Goal: Find specific page/section: Find specific page/section

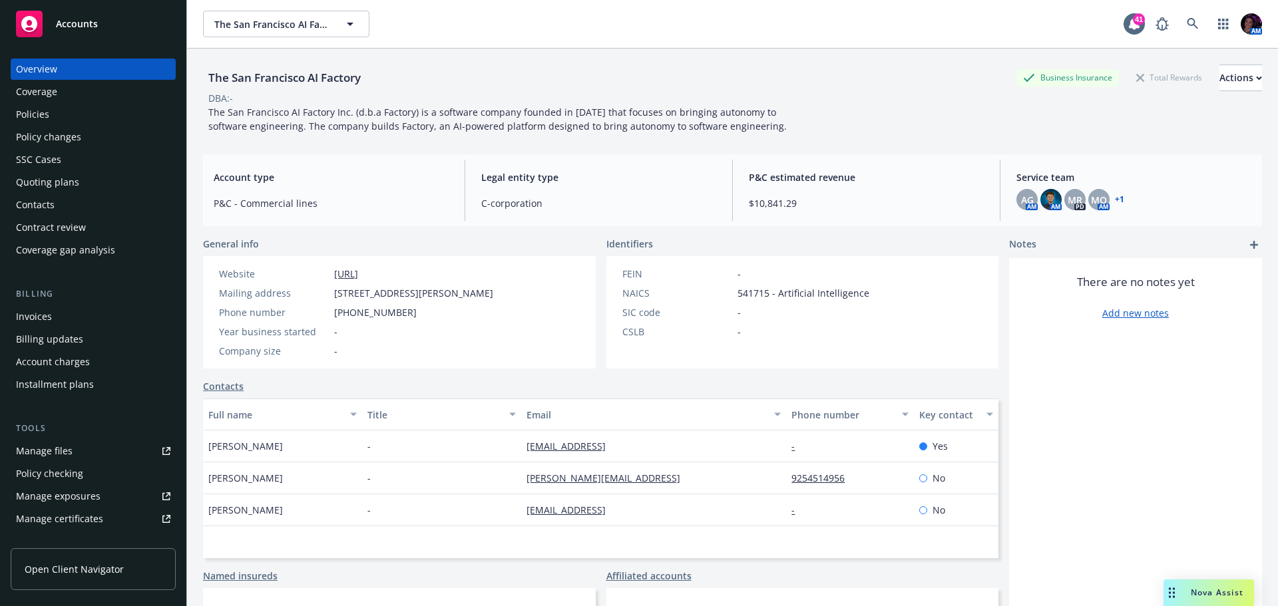
click at [1187, 25] on icon at bounding box center [1192, 23] width 11 height 11
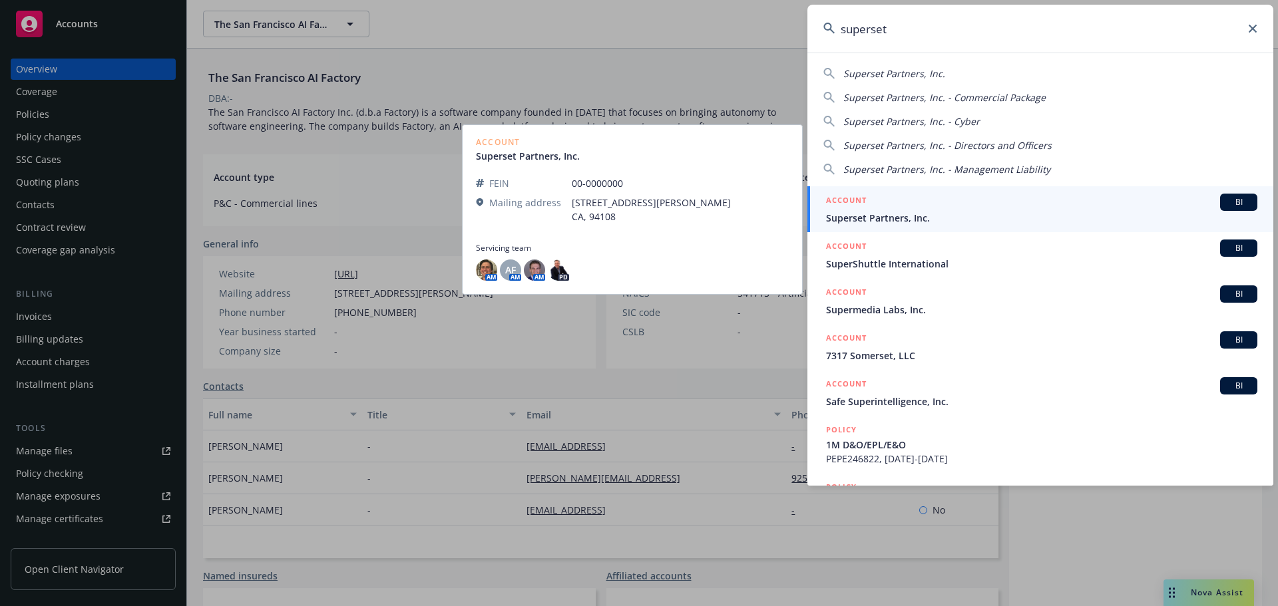
type input "superset"
click at [1003, 206] on div "ACCOUNT BI" at bounding box center [1041, 202] width 431 height 17
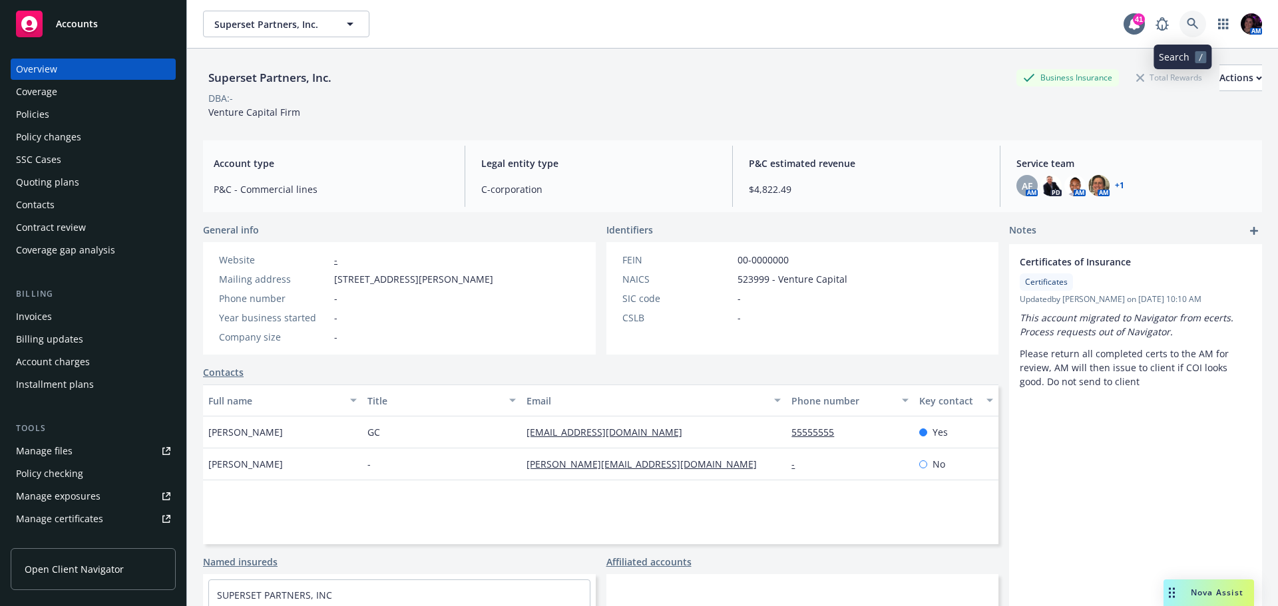
click at [1187, 19] on icon at bounding box center [1193, 24] width 12 height 12
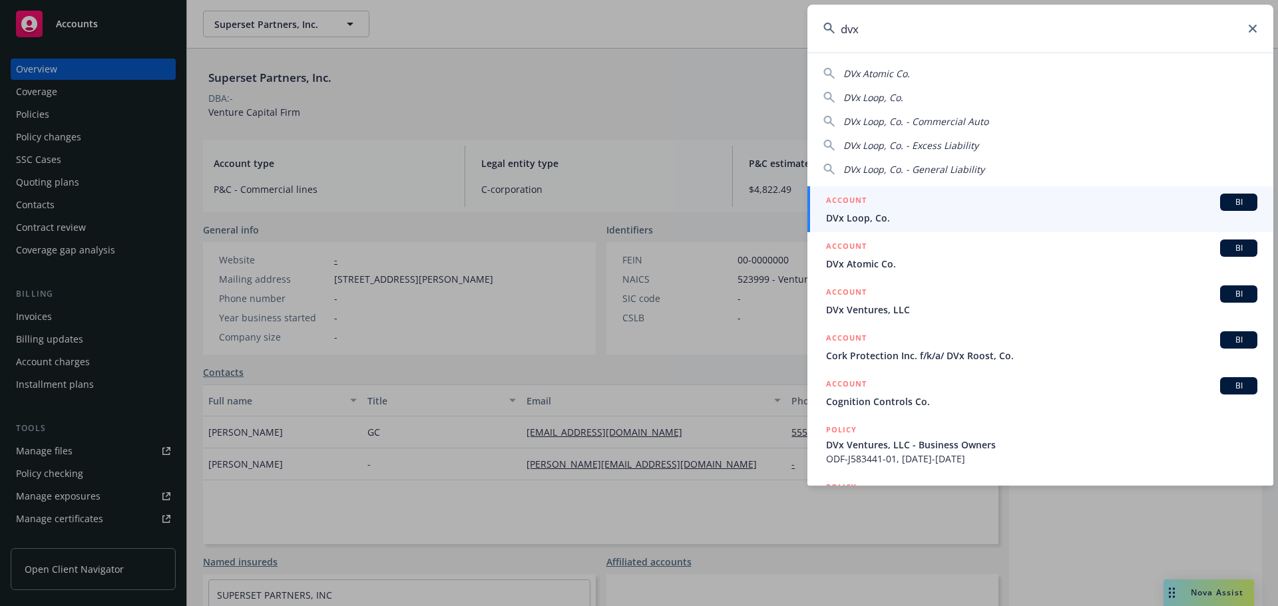
type input "dvx"
click at [914, 195] on div "ACCOUNT BI" at bounding box center [1041, 202] width 431 height 17
